Goal: Task Accomplishment & Management: Use online tool/utility

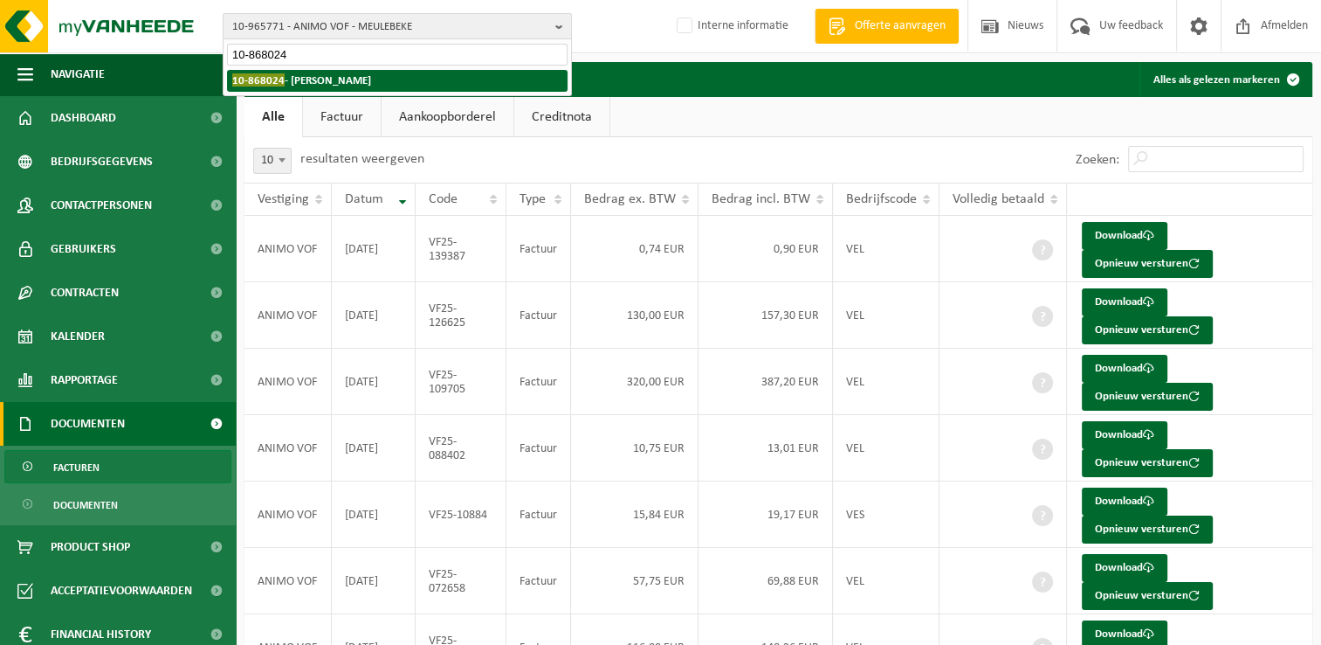
type input "10-868024"
click at [309, 74] on strong "10-868024 - DEKIMPE EMMANUEL - VERGNIES" at bounding box center [301, 79] width 139 height 13
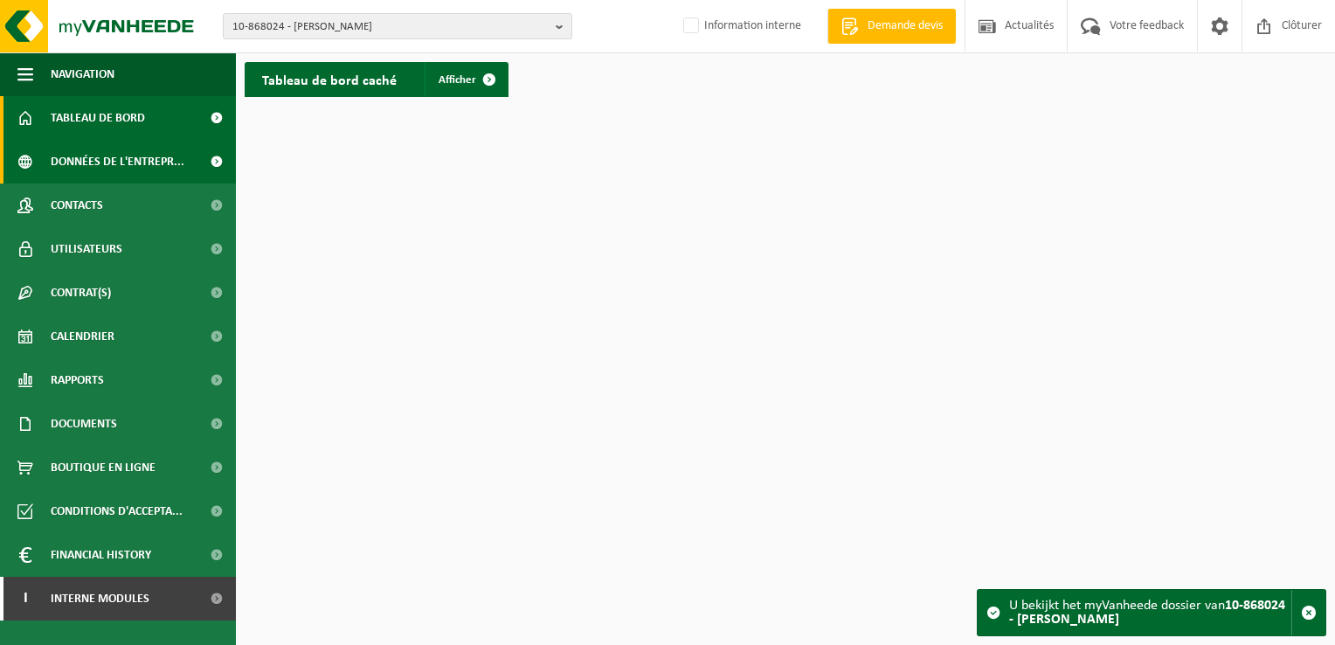
drag, startPoint x: 36, startPoint y: 23, endPoint x: 25, endPoint y: 176, distance: 154.1
click at [35, 24] on img at bounding box center [105, 26] width 210 height 52
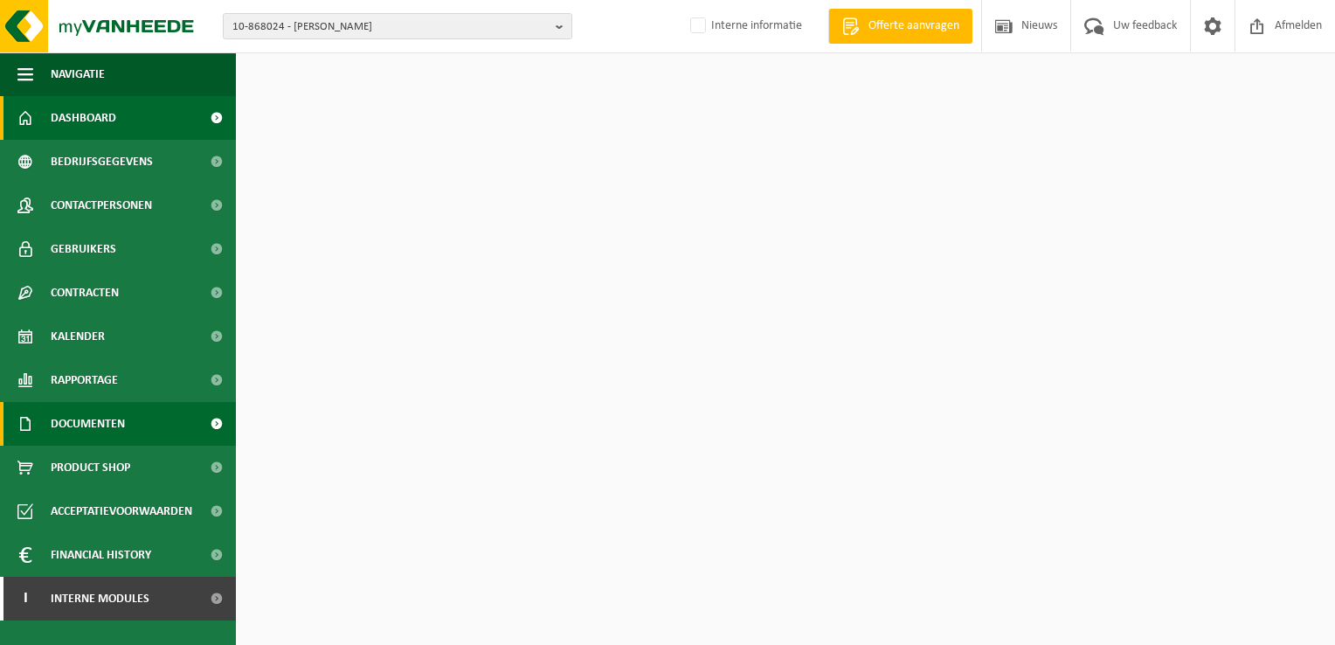
click at [84, 424] on span "Documenten" at bounding box center [88, 424] width 74 height 44
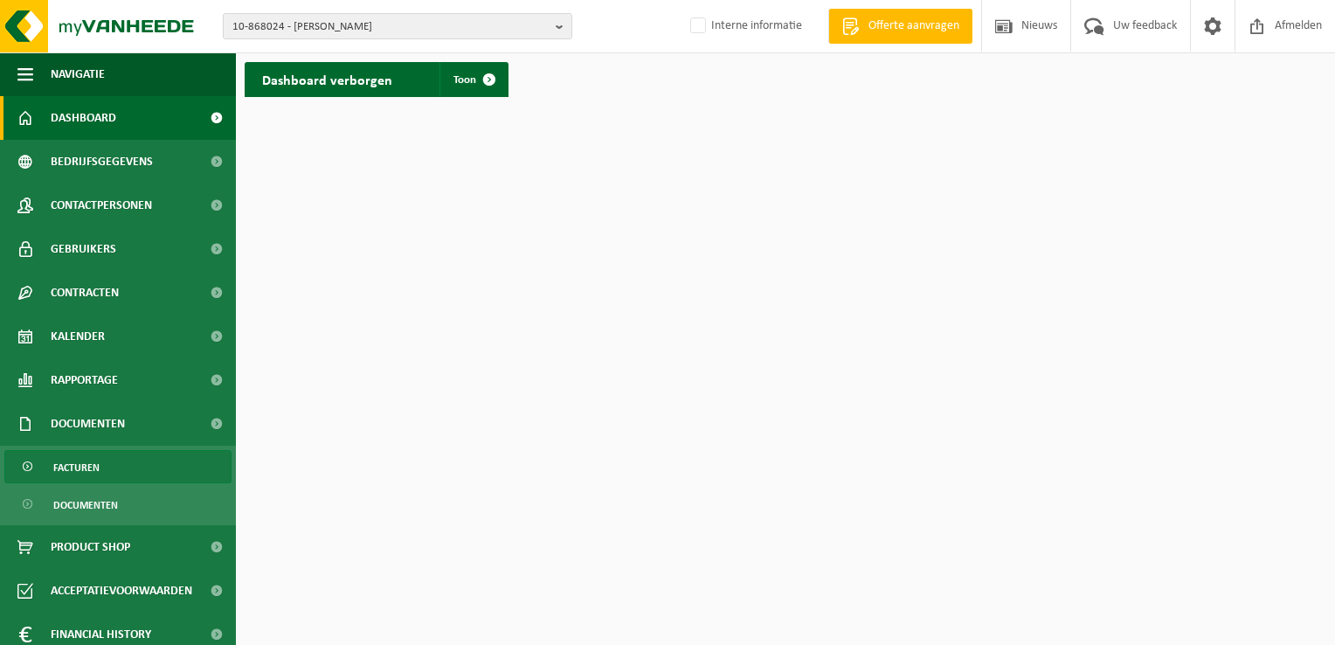
click at [84, 463] on span "Facturen" at bounding box center [76, 467] width 46 height 33
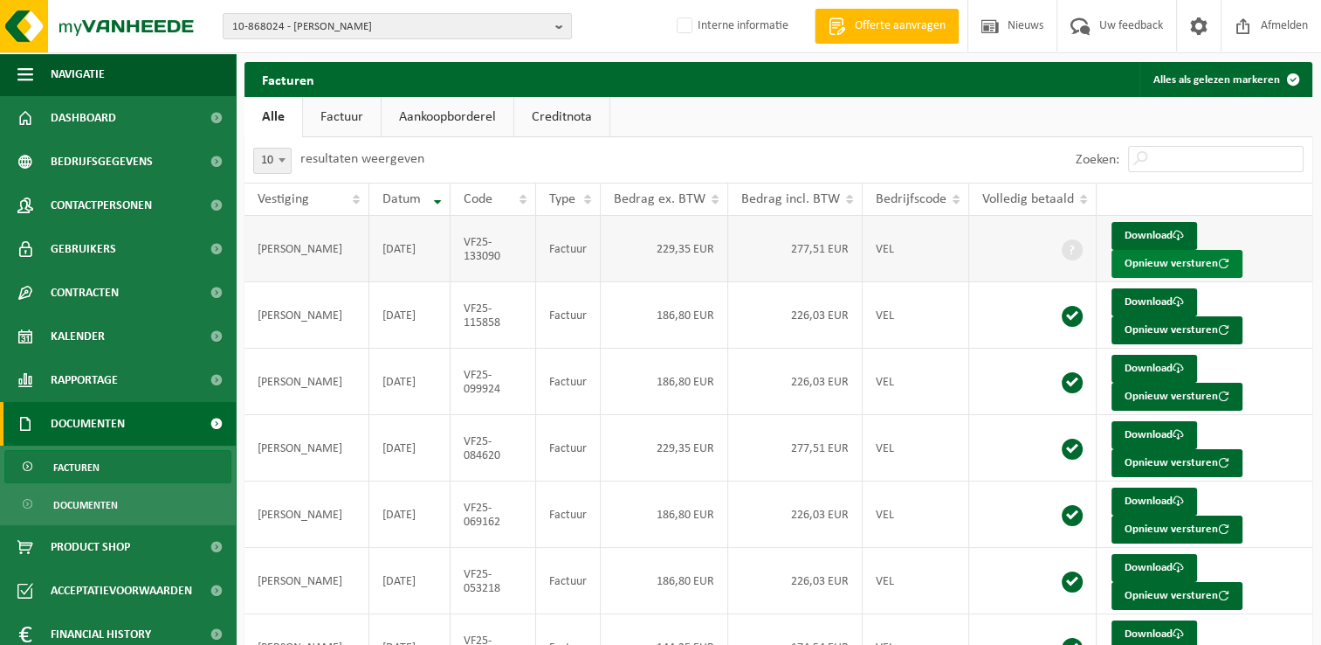
click at [1183, 268] on button "Opnieuw versturen" at bounding box center [1177, 264] width 131 height 28
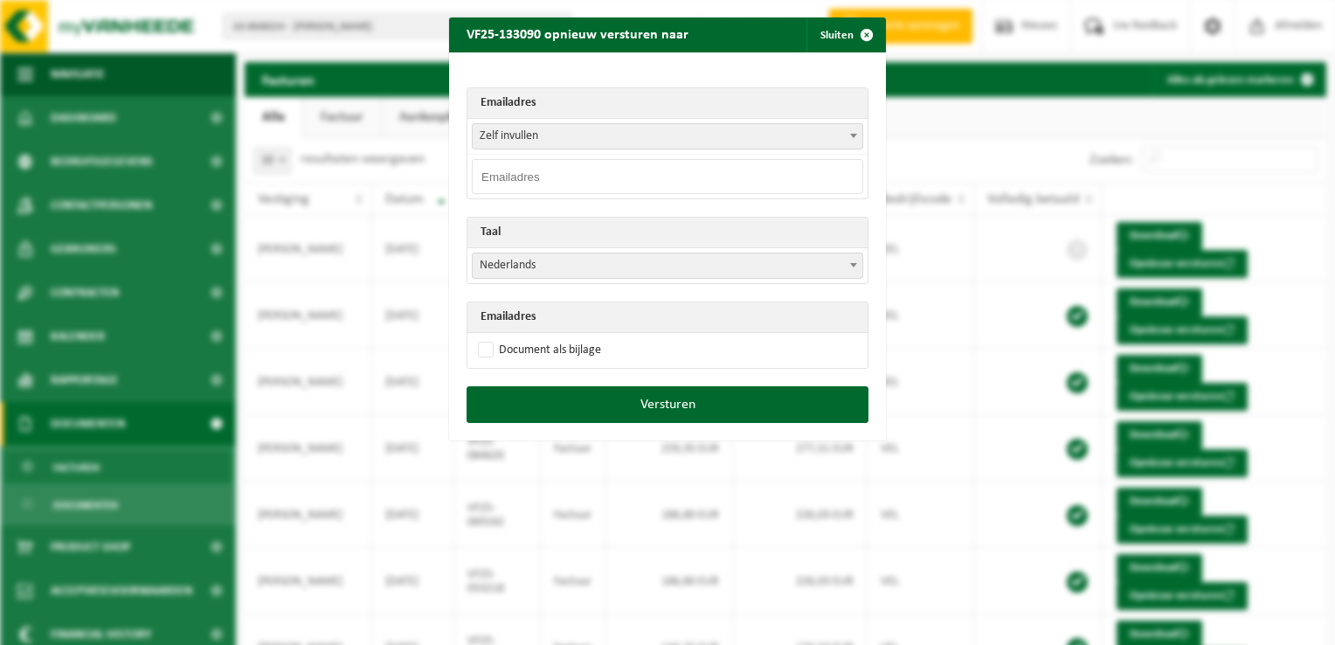
click at [532, 176] on input "email" at bounding box center [667, 176] width 391 height 35
paste input "x.gregoire@icloud.com"
type input "x.gregoire@icloud.com"
click at [508, 262] on span "Nederlands" at bounding box center [668, 265] width 390 height 24
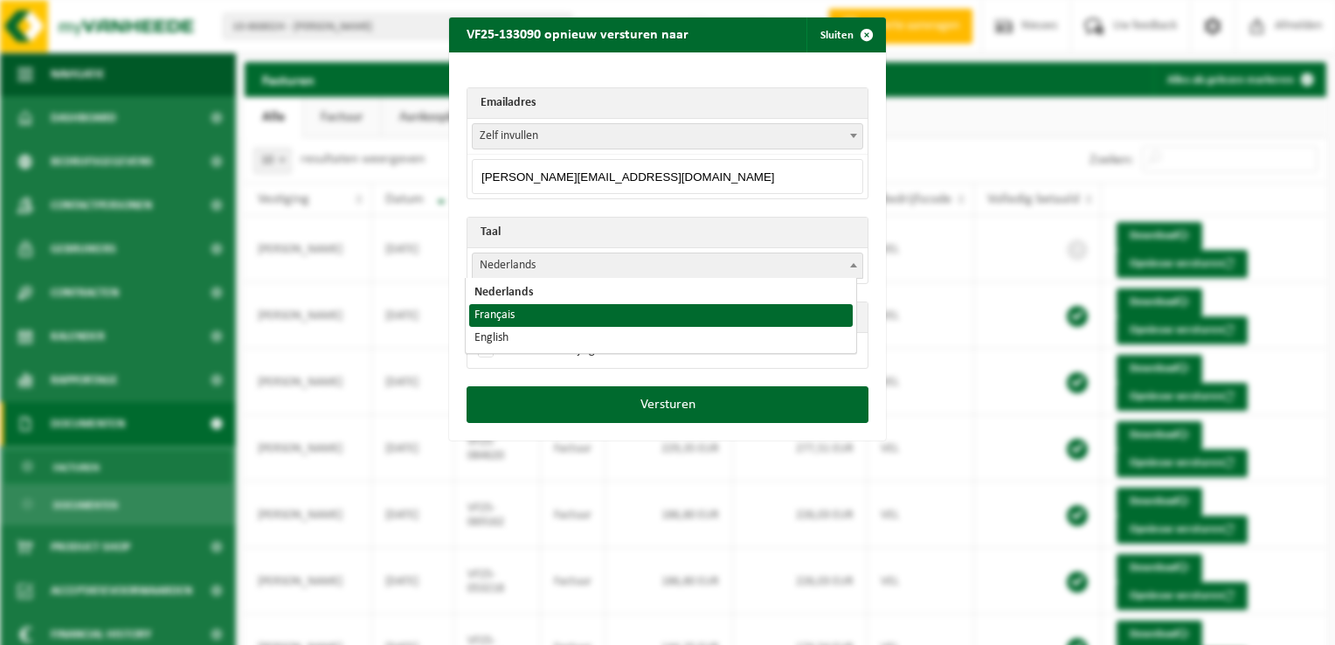
select select "fr"
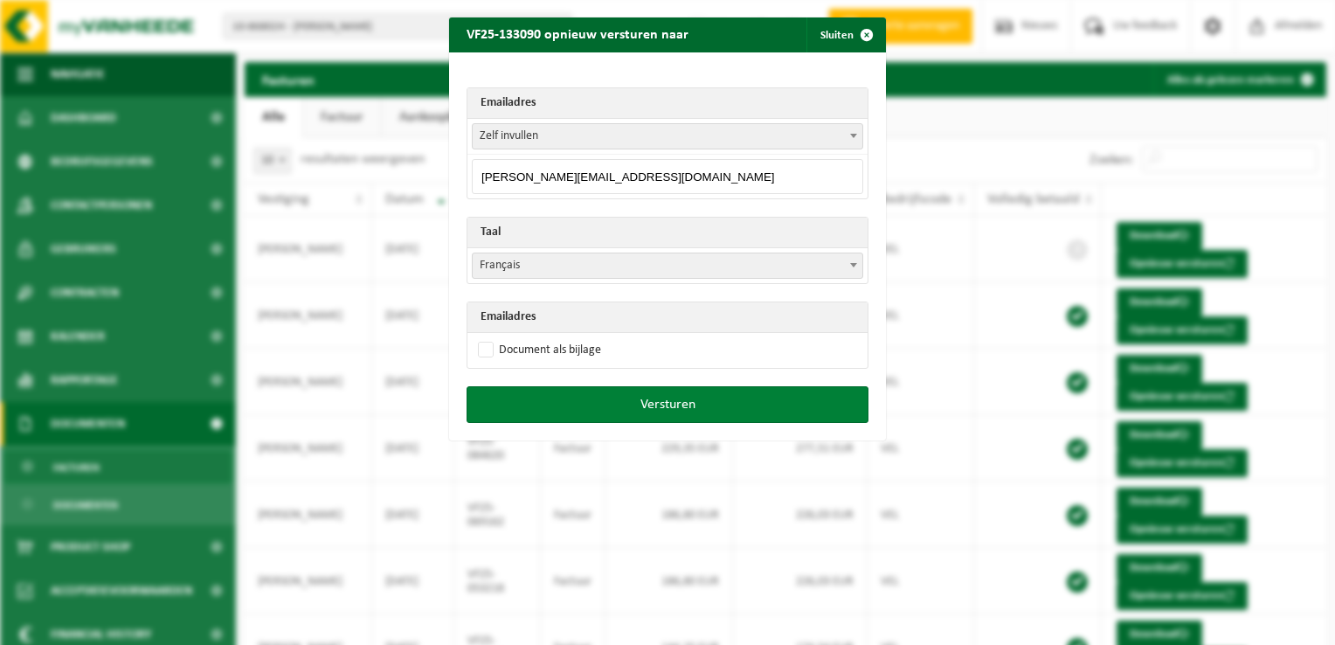
click at [660, 407] on button "Versturen" at bounding box center [667, 404] width 402 height 37
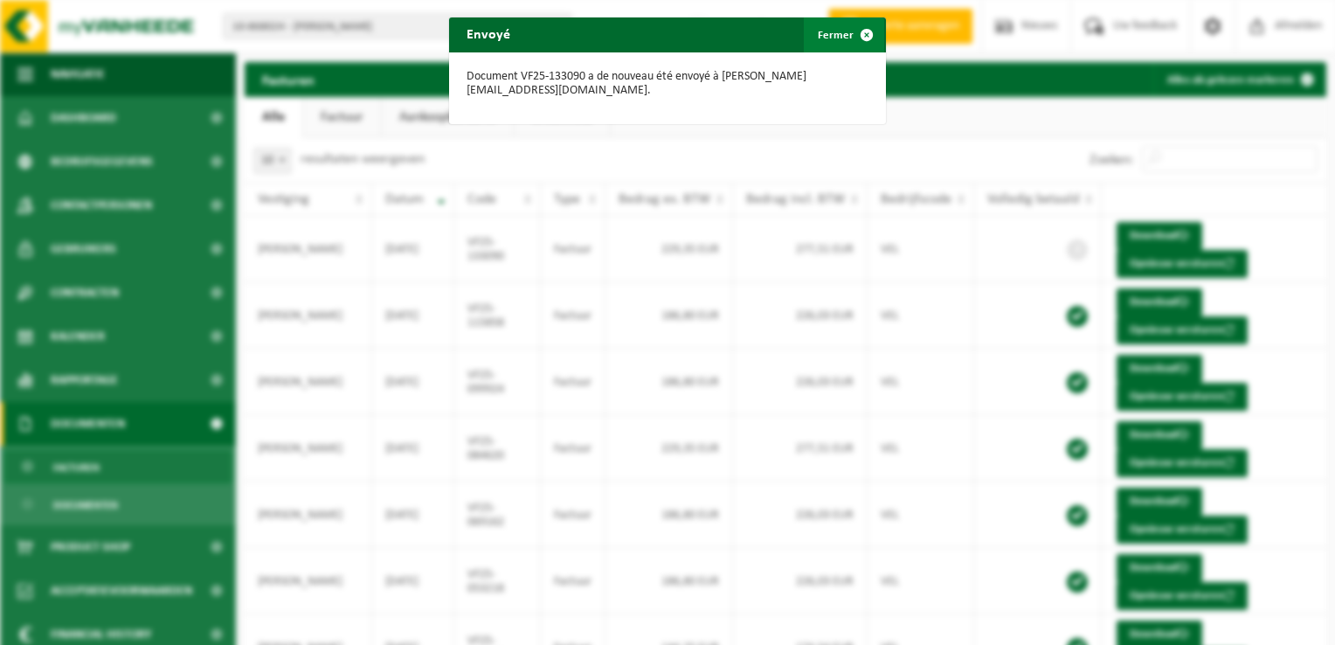
click at [861, 34] on span "button" at bounding box center [866, 34] width 35 height 35
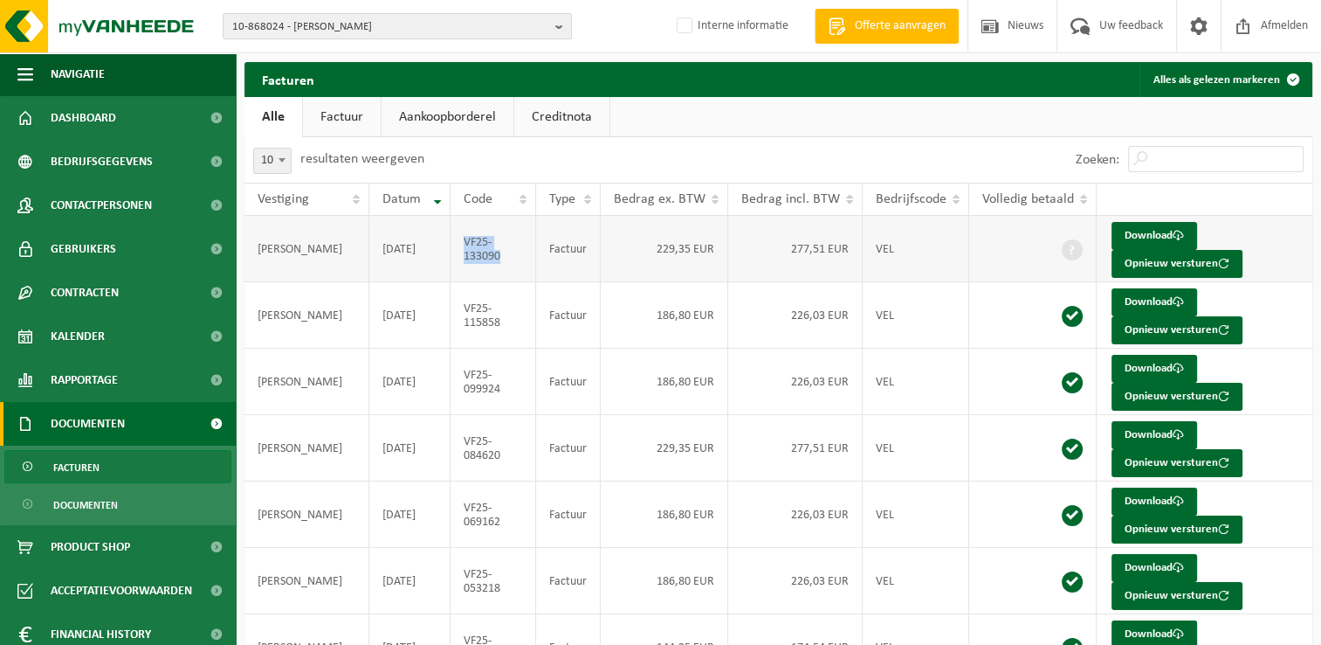
drag, startPoint x: 503, startPoint y: 261, endPoint x: 465, endPoint y: 242, distance: 43.0
click at [465, 242] on td "VF25-133090" at bounding box center [494, 249] width 86 height 66
copy td "VF25-133090"
click at [279, 24] on span "10-868024 - DEKIMPE EMMANUEL - VERGNIES" at bounding box center [390, 27] width 316 height 26
paste input "01-078002"
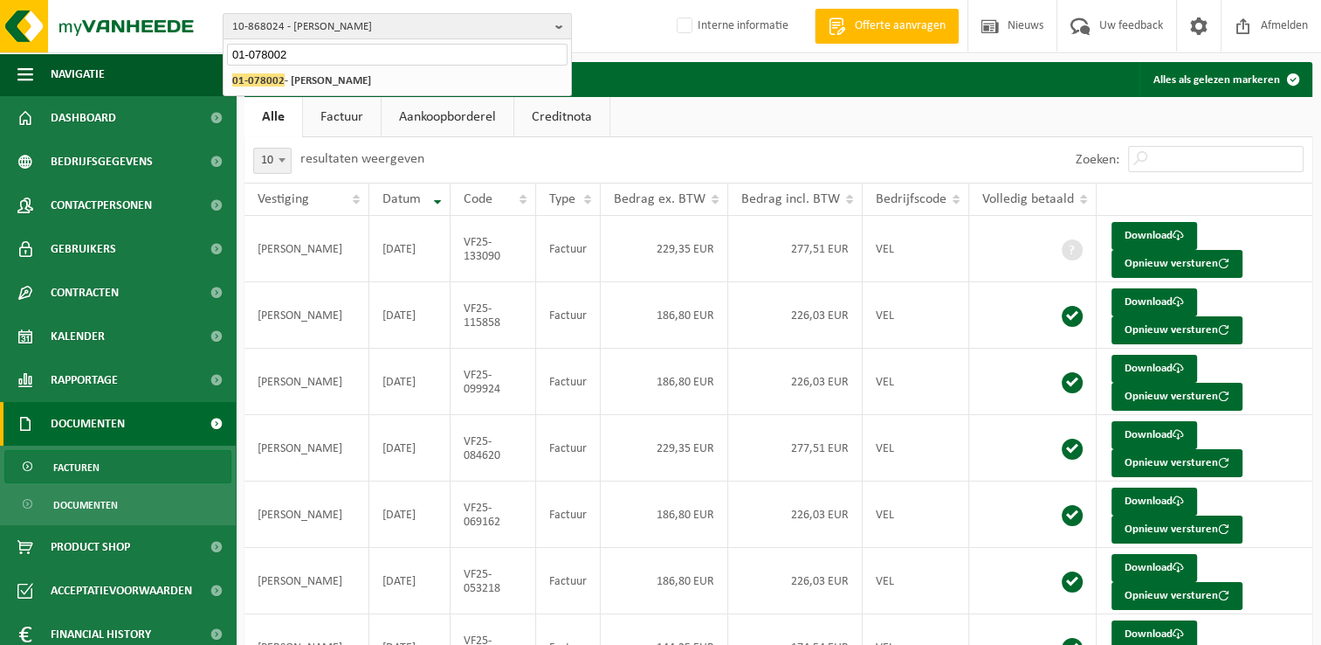
type input "01-078002"
click at [329, 92] on div "10-868024 - DEKIMPE EMMANUEL - VERGNIES 01-078002 - LE BELIER - CARVIN" at bounding box center [398, 80] width 348 height 29
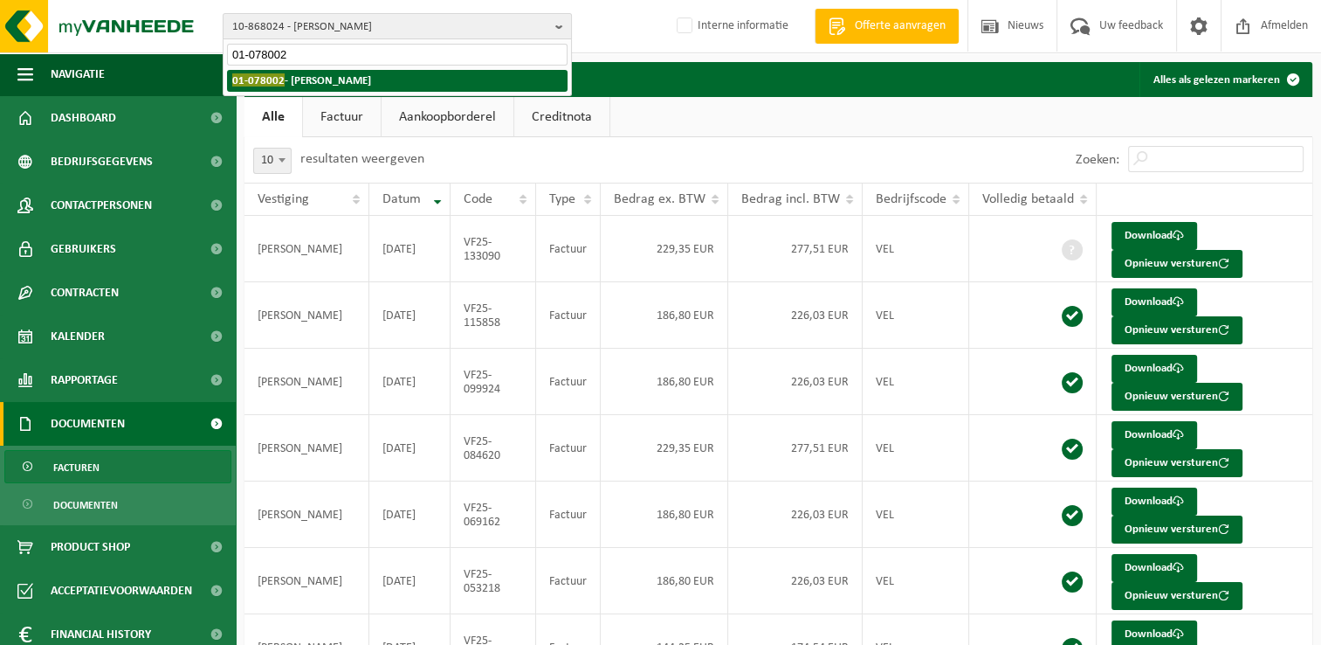
click at [318, 81] on strong "01-078002 - LE BELIER - CARVIN" at bounding box center [301, 79] width 139 height 13
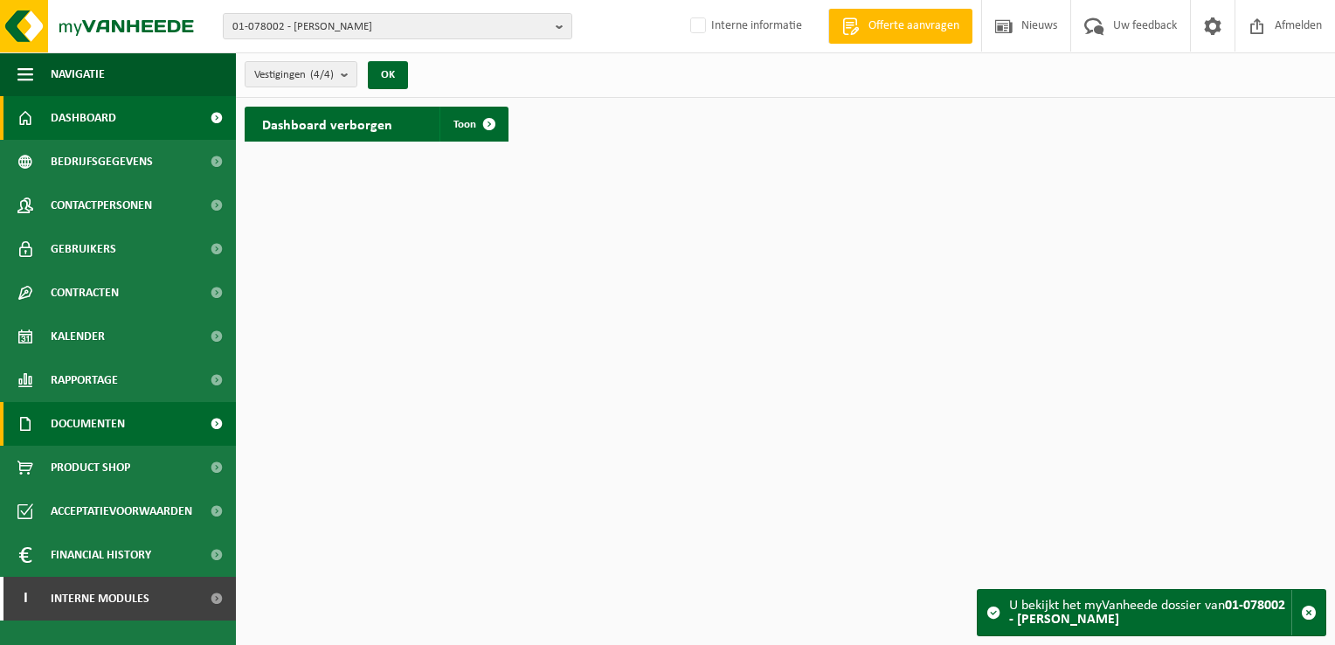
click at [150, 415] on link "Documenten" at bounding box center [118, 424] width 236 height 44
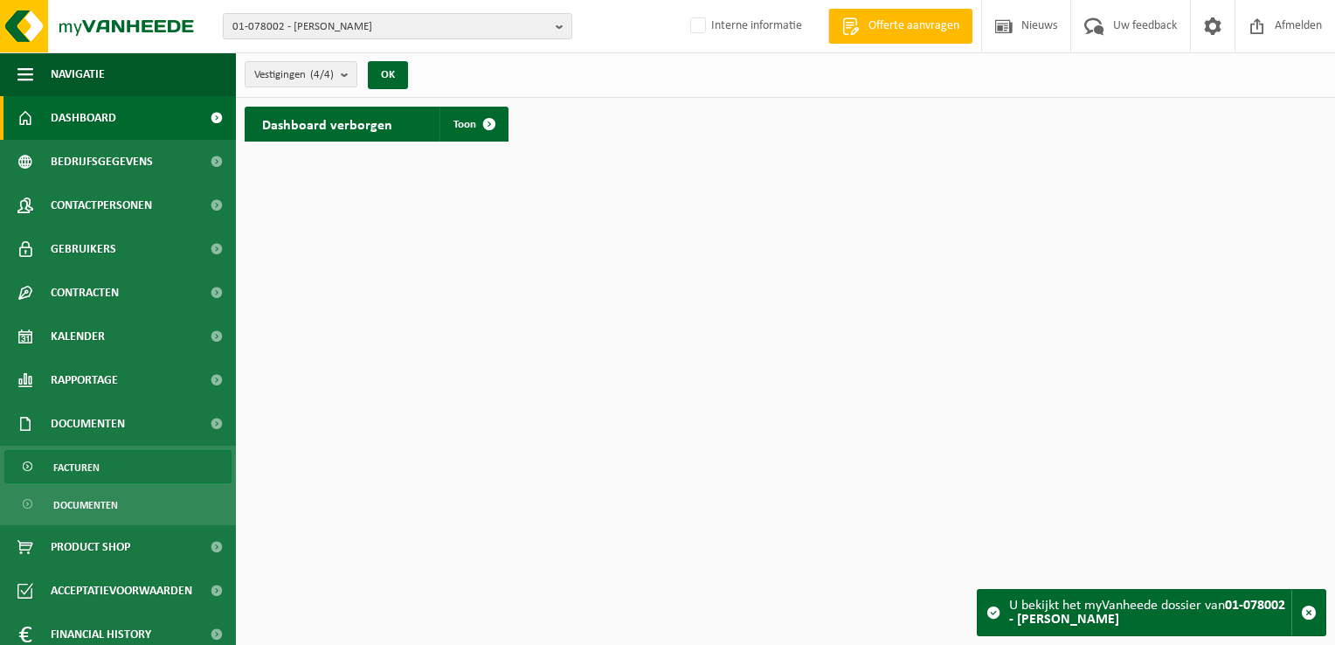
click at [133, 454] on link "Facturen" at bounding box center [117, 466] width 227 height 33
